Goal: Transaction & Acquisition: Purchase product/service

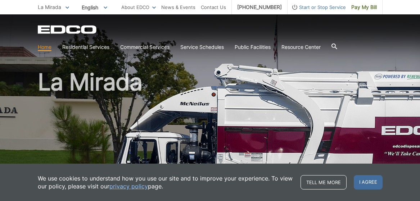
scroll to position [36, 0]
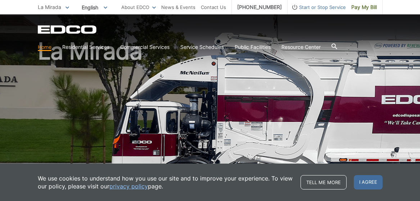
click at [175, 112] on h1 "La Mirada" at bounding box center [210, 119] width 344 height 158
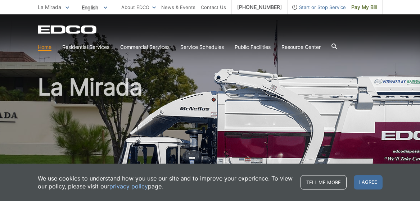
click at [43, 50] on link "Home" at bounding box center [45, 47] width 14 height 8
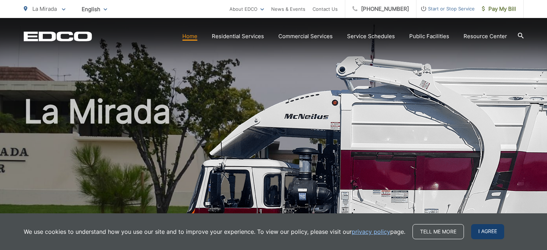
click at [488, 232] on span "I agree" at bounding box center [487, 231] width 33 height 15
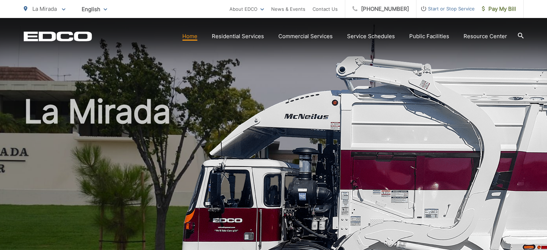
click at [352, 66] on div "La Mirada" at bounding box center [274, 166] width 500 height 297
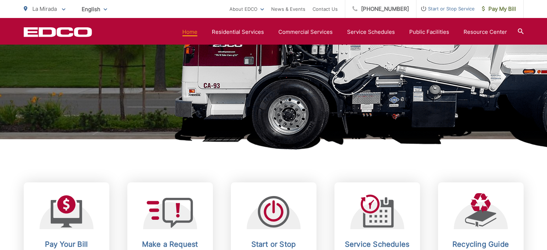
scroll to position [243, 0]
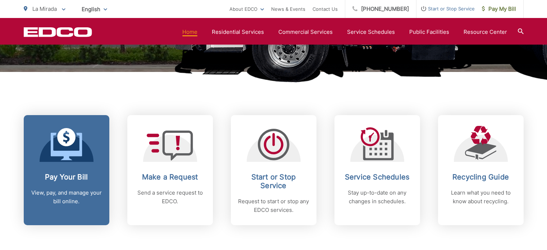
click at [65, 158] on icon at bounding box center [66, 146] width 31 height 27
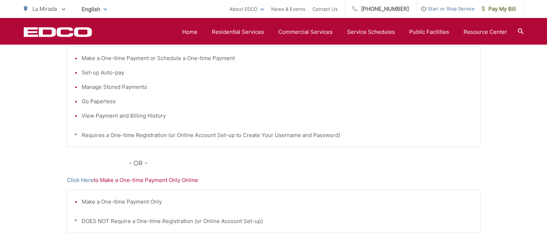
scroll to position [144, 0]
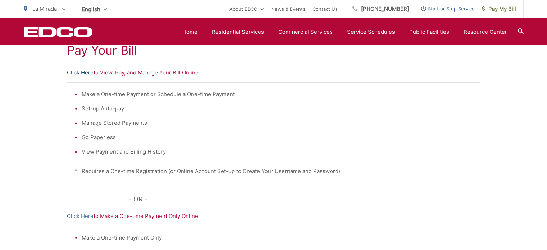
click at [86, 73] on link "Click Here" at bounding box center [80, 72] width 27 height 9
